Goal: Navigation & Orientation: Find specific page/section

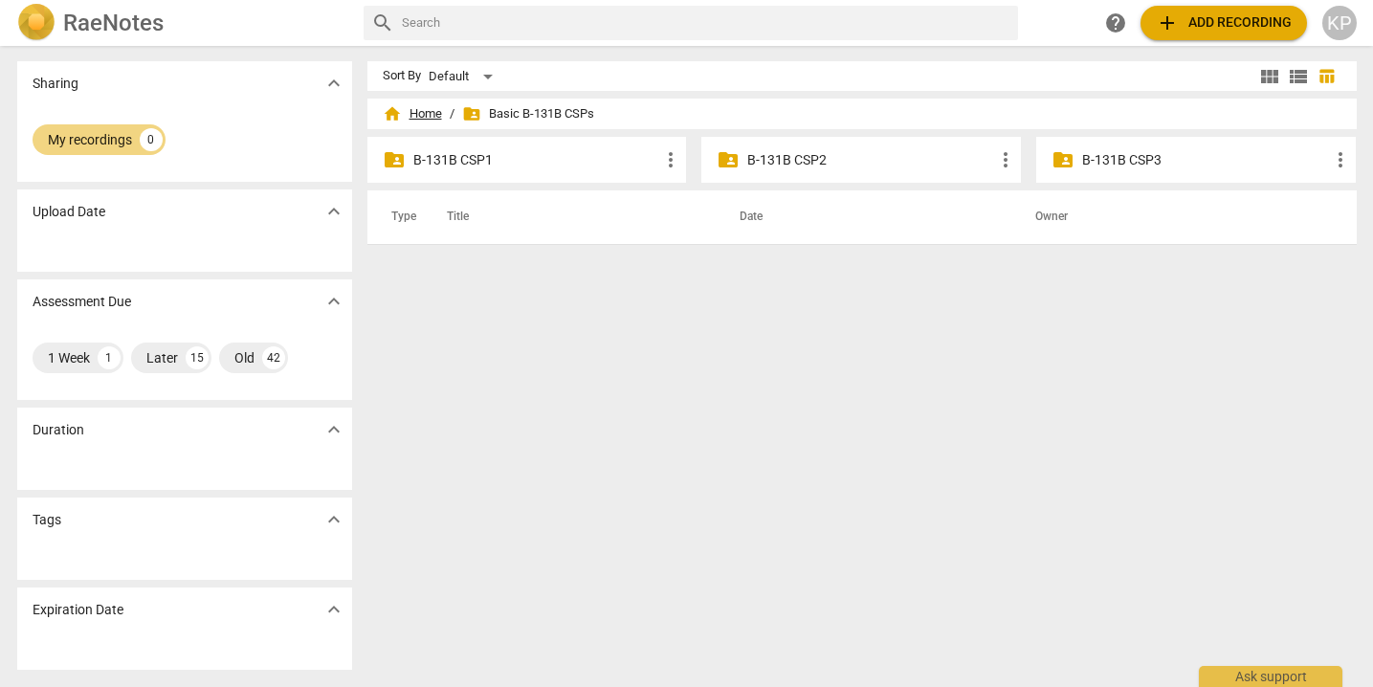
click at [419, 120] on span "home Home" at bounding box center [412, 113] width 59 height 19
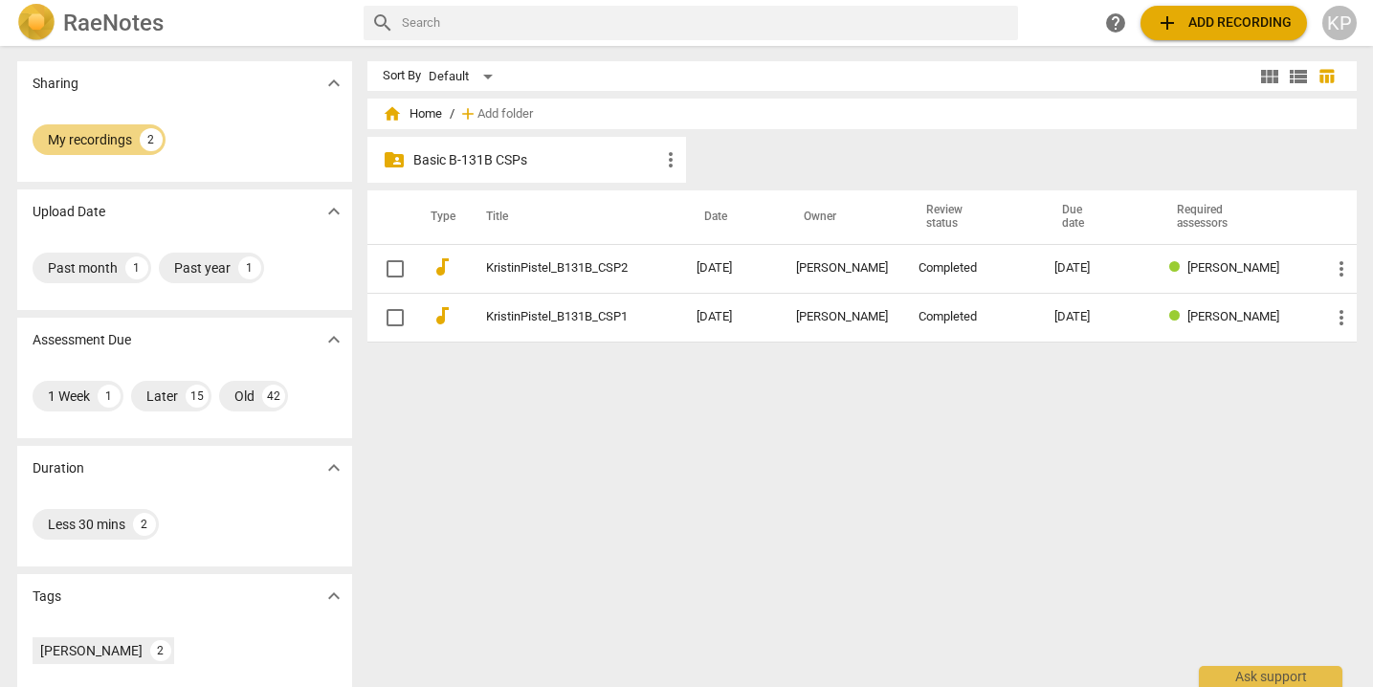
click at [101, 24] on h2 "RaeNotes" at bounding box center [113, 23] width 100 height 27
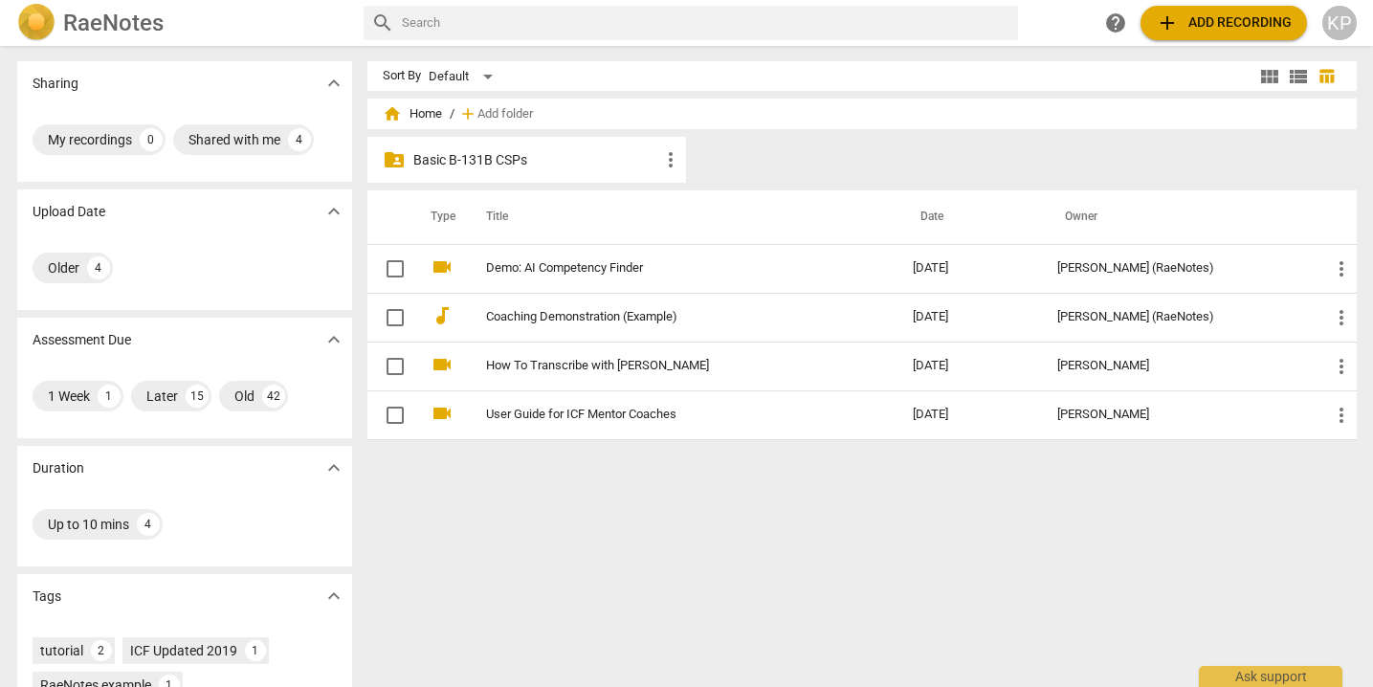
click at [475, 154] on p "Basic B-131B CSPs" at bounding box center [536, 160] width 247 height 20
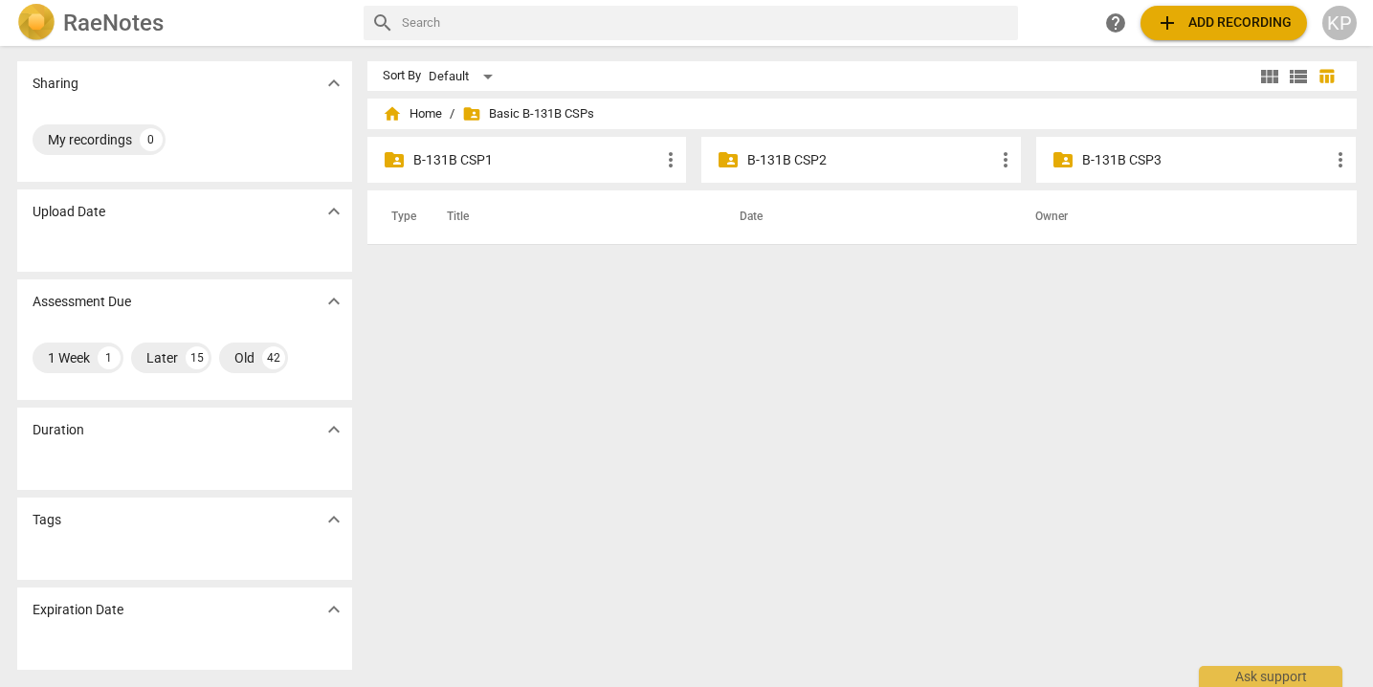
click at [1126, 153] on p "B-131B CSP3" at bounding box center [1205, 160] width 247 height 20
